Goal: Task Accomplishment & Management: Use online tool/utility

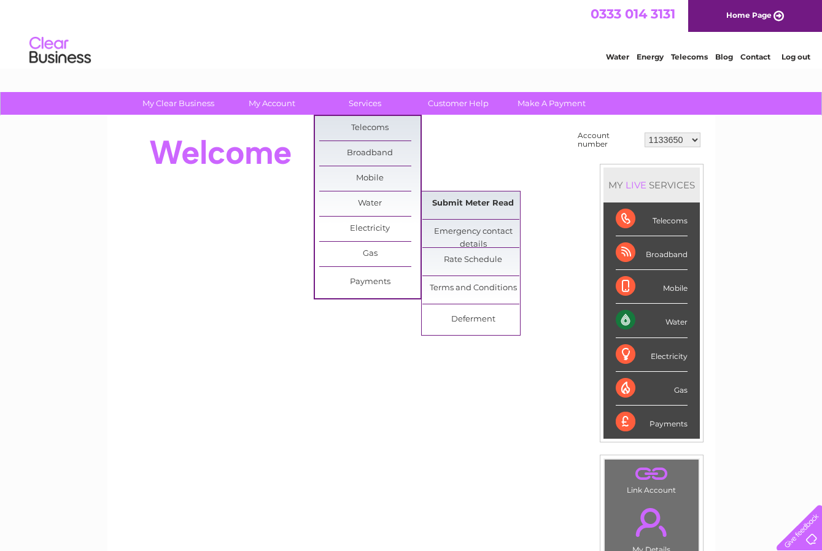
click at [486, 207] on link "Submit Meter Read" at bounding box center [472, 204] width 101 height 25
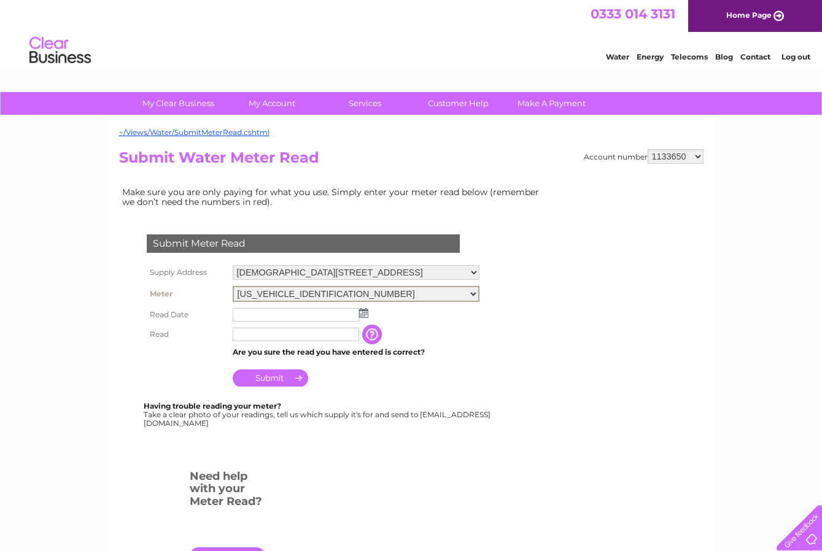
select select "381080"
click at [344, 312] on input "text" at bounding box center [296, 314] width 126 height 14
click at [364, 309] on img at bounding box center [364, 313] width 9 height 10
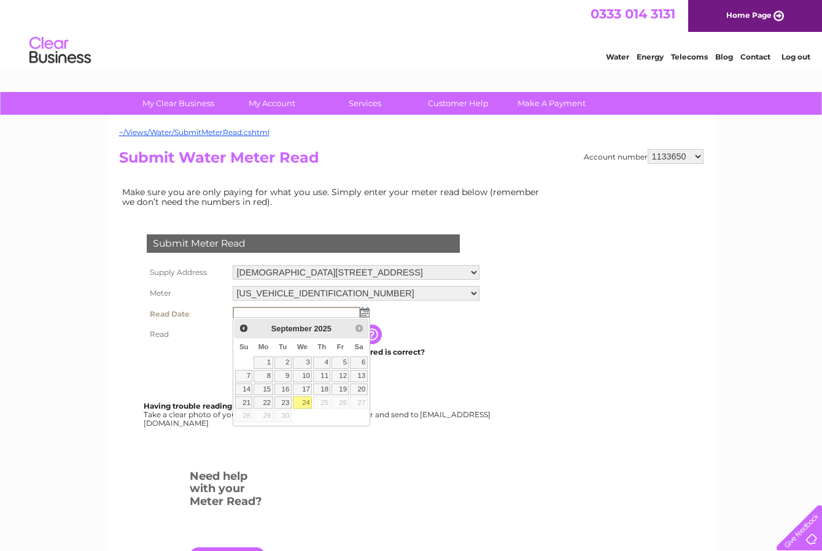
click at [304, 403] on link "24" at bounding box center [303, 403] width 20 height 12
type input "2025/09/24"
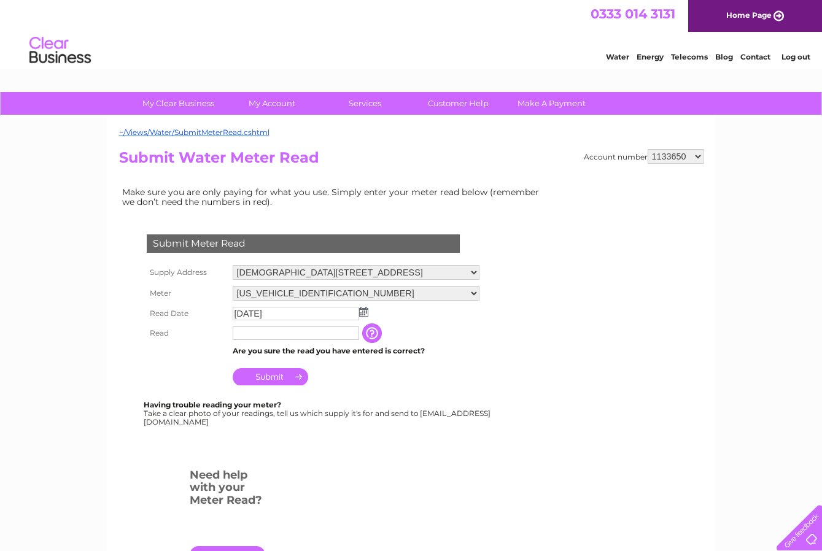
click at [297, 330] on input "text" at bounding box center [296, 334] width 126 height 14
type input "00503"
click at [297, 379] on input "Submit" at bounding box center [271, 378] width 76 height 17
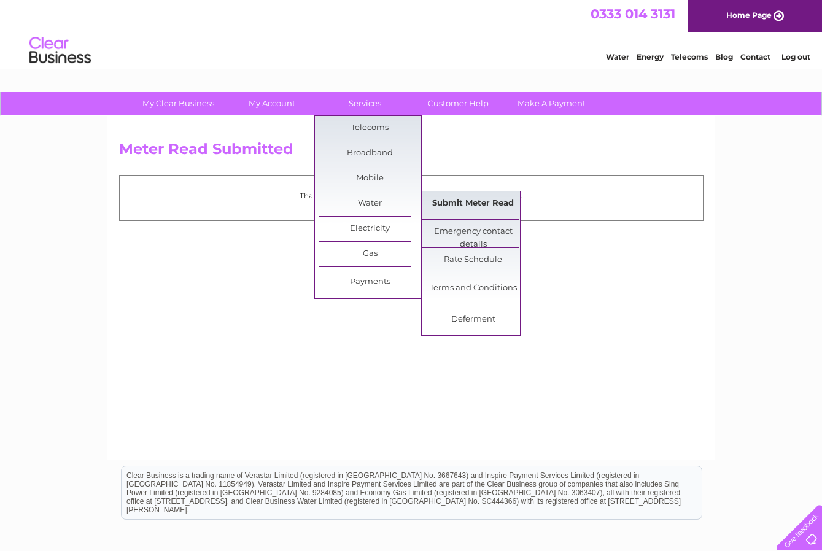
click at [470, 203] on link "Submit Meter Read" at bounding box center [472, 204] width 101 height 25
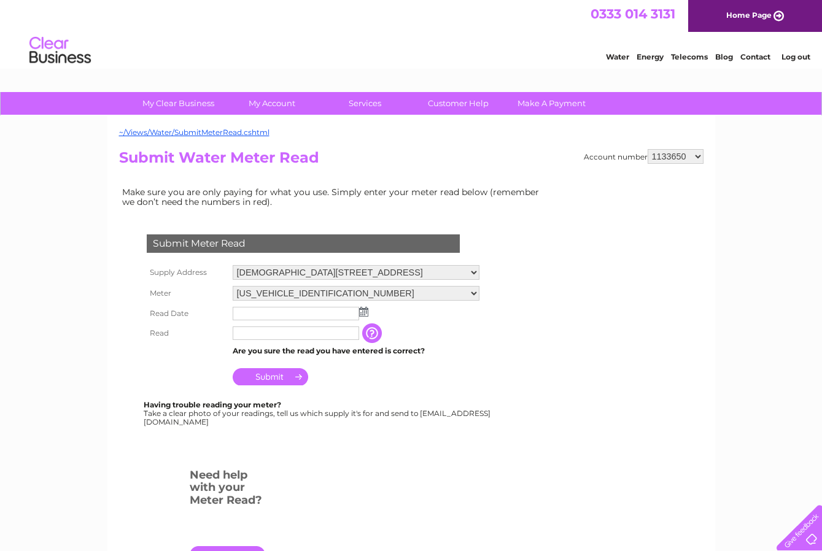
click at [363, 307] on img at bounding box center [363, 312] width 9 height 10
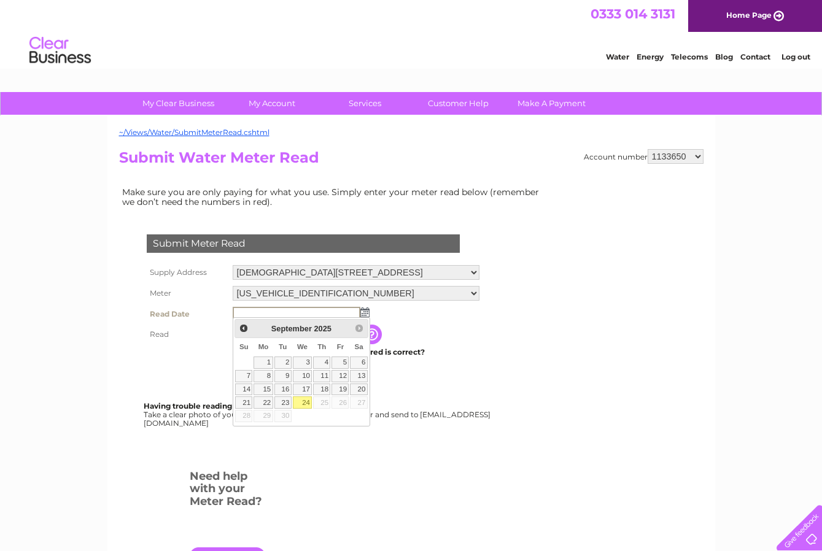
click at [308, 404] on link "24" at bounding box center [303, 403] width 20 height 12
type input "[DATE]"
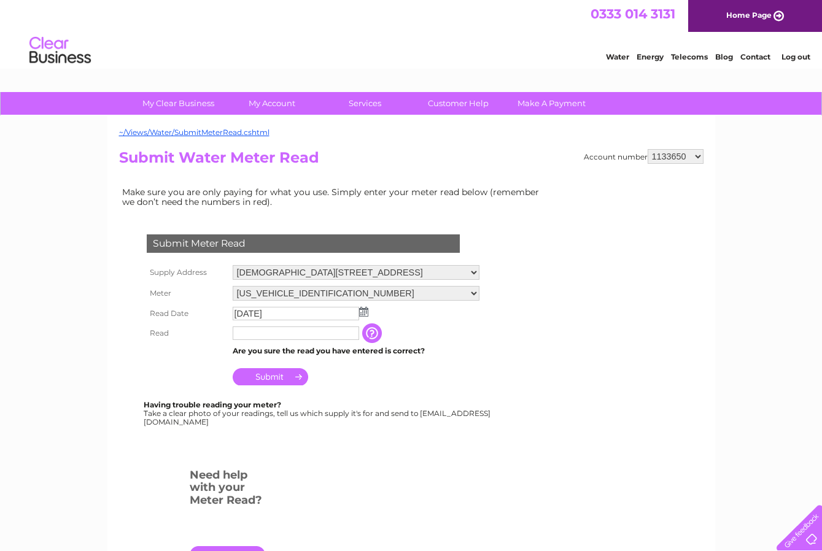
click at [287, 331] on input "text" at bounding box center [296, 334] width 126 height 14
type input "02811"
click at [289, 373] on input "Submit" at bounding box center [271, 378] width 76 height 17
